Goal: Information Seeking & Learning: Get advice/opinions

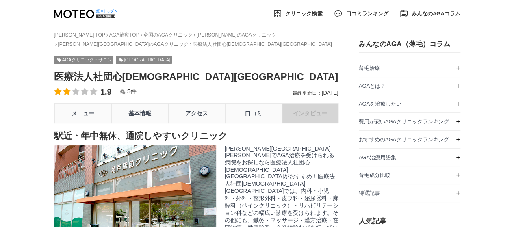
click at [131, 95] on span "5件" at bounding box center [131, 91] width 9 height 7
click at [245, 122] on link "口コミ" at bounding box center [253, 113] width 57 height 20
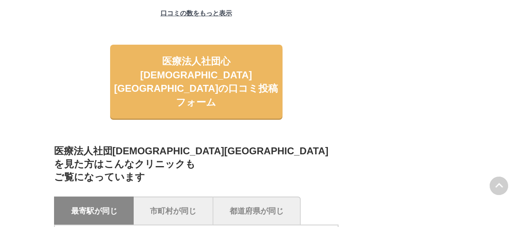
scroll to position [1130, 0]
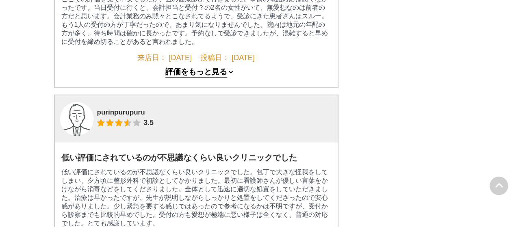
click at [220, 67] on button "評価をもっと見る" at bounding box center [196, 72] width 62 height 10
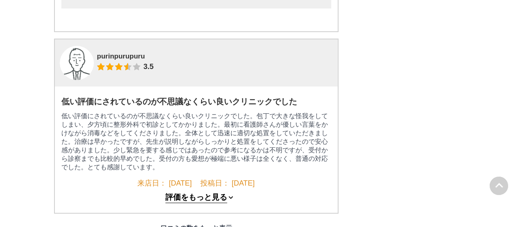
scroll to position [1672, 0]
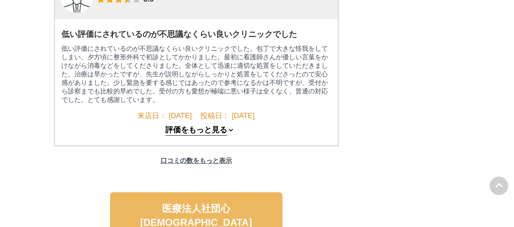
click at [213, 136] on button "評価をもっと見る" at bounding box center [196, 131] width 62 height 10
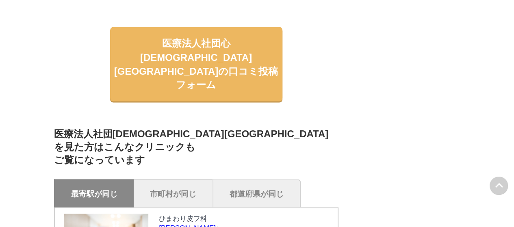
scroll to position [2282, 0]
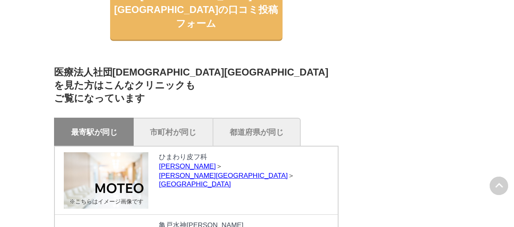
scroll to position [2793, 0]
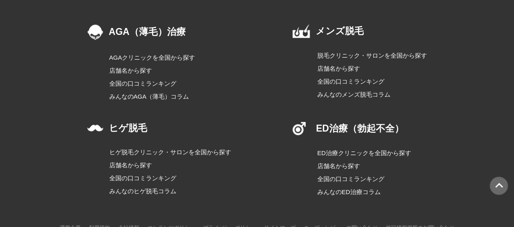
scroll to position [3674, 0]
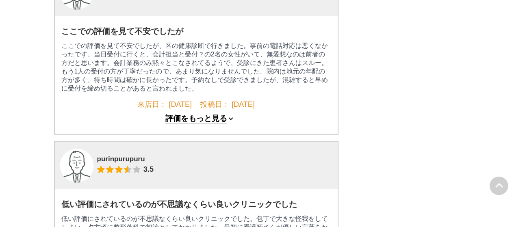
scroll to position [1016, 0]
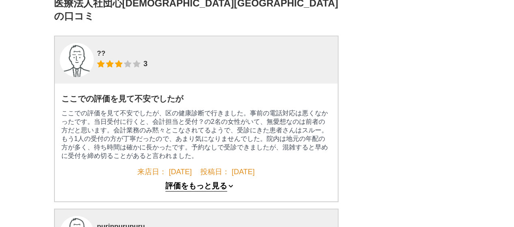
click at [192, 121] on p "ここでの評価を見て不安でしたが、区の健康診断で行きました。事前の電話対応は悪くなかったです。当日受付に行くと、会計担当と受付？の2名の女性がいて、無愛想なのは…" at bounding box center [196, 134] width 270 height 51
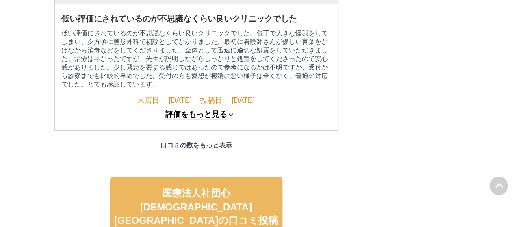
scroll to position [1287, 0]
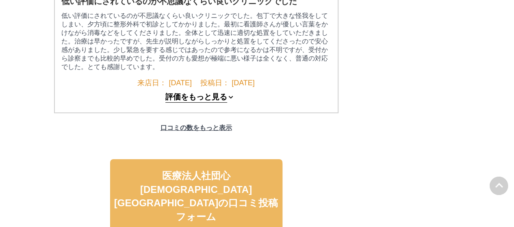
click at [203, 135] on p "口コミの数をもっと表示" at bounding box center [196, 128] width 80 height 17
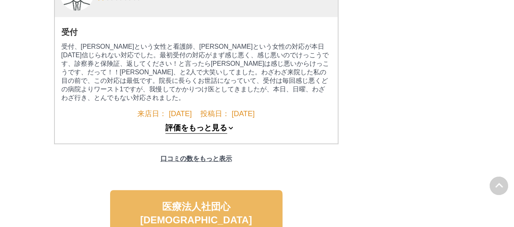
scroll to position [1761, 0]
